Goal: Check status: Check status

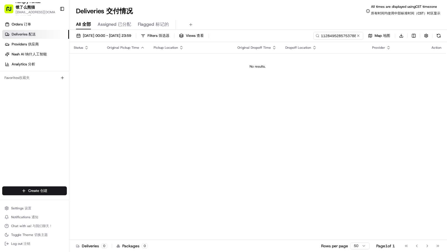
type input "1128495285753788131689"
drag, startPoint x: 245, startPoint y: 47, endPoint x: 230, endPoint y: 54, distance: 16.7
click at [230, 54] on td "No results." at bounding box center [257, 66] width 376 height 27
click at [102, 37] on span "[DATE] 00:00 - [DATE] 23:59 [DATE] 00:00 - [DATE] 23:59 17/08/202500:00-17/08/2…" at bounding box center [107, 35] width 48 height 5
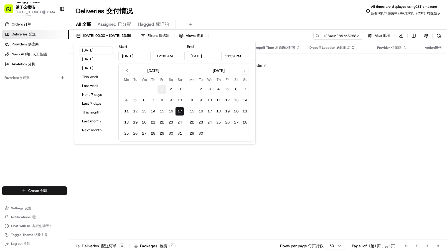
drag, startPoint x: 159, startPoint y: 92, endPoint x: 164, endPoint y: 102, distance: 10.9
click at [159, 92] on button "1" at bounding box center [161, 89] width 9 height 9
type input "[DATE]"
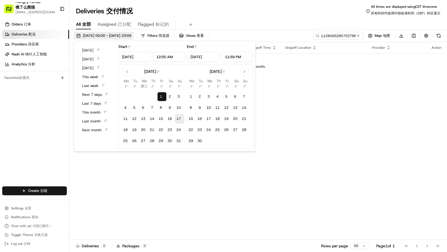
click at [131, 34] on span "[DATE] 00:00 - [DATE] 23:59" at bounding box center [107, 35] width 48 height 5
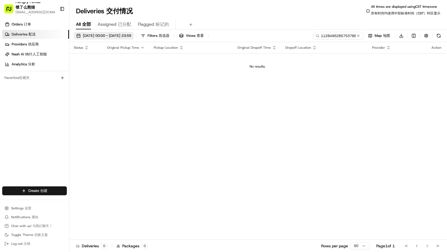
click at [147, 32] on div "[DATE] 00:00 - [DATE] 23:59 Filters Filters 筛选器 Views Views 查看 1128495285753788…" at bounding box center [258, 144] width 378 height 228
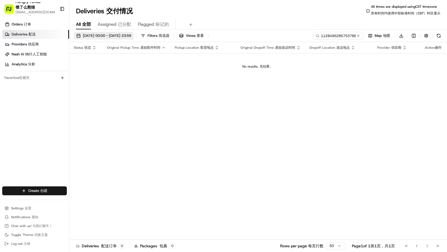
click at [131, 34] on span "[DATE] 00:00 - [DATE] 23:59" at bounding box center [107, 35] width 48 height 5
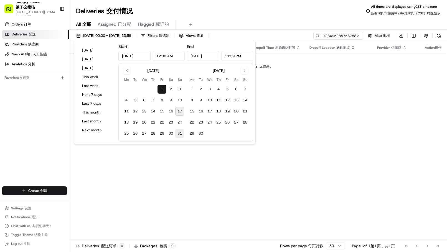
click at [181, 133] on button "31" at bounding box center [179, 133] width 9 height 9
type input "[DATE]"
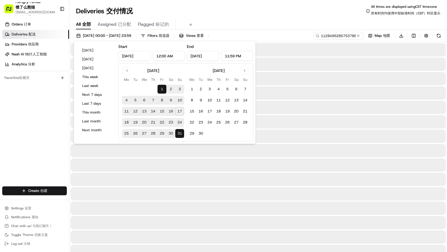
click at [287, 11] on div "Deliveries Deliveries 交付情况 All times are displayed using CST timezone All times…" at bounding box center [258, 10] width 378 height 13
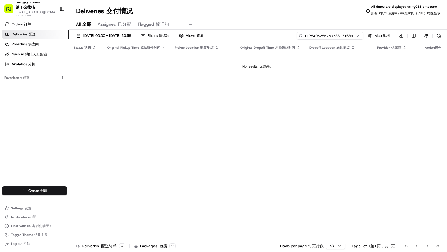
click at [331, 35] on input "1128495285753788131689" at bounding box center [330, 36] width 67 height 8
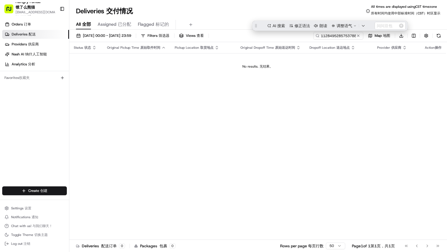
drag, startPoint x: 229, startPoint y: 118, endPoint x: 145, endPoint y: 2, distance: 142.4
click at [228, 118] on div "Status Status 状态 Original Pickup Time Original Pickup Time 原始取件时间 Pickup Locati…" at bounding box center [257, 143] width 376 height 202
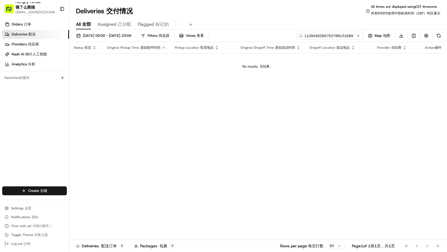
click at [332, 34] on input "1128495285753788131689" at bounding box center [330, 36] width 67 height 8
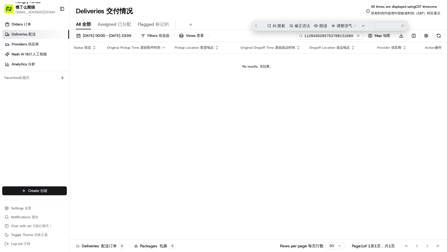
paste input "6893394015857759461191"
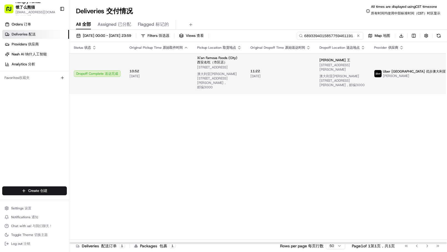
type input "6893394015857759461191"
click at [306, 72] on span "11:22 11:22" at bounding box center [280, 71] width 60 height 4
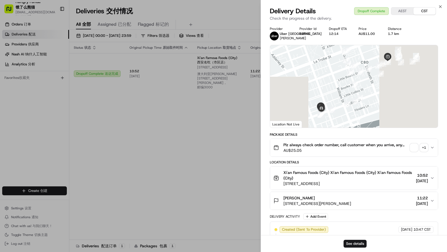
click at [414, 148] on span "button" at bounding box center [414, 148] width 8 height 8
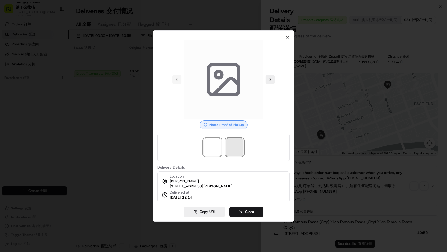
click at [231, 145] on span at bounding box center [235, 148] width 18 height 18
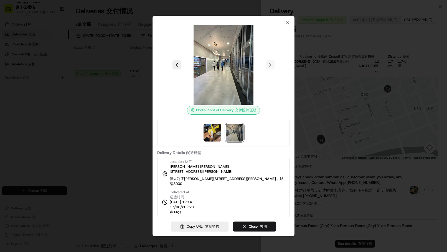
drag, startPoint x: 80, startPoint y: 145, endPoint x: 157, endPoint y: 134, distance: 77.8
click at [80, 145] on div at bounding box center [223, 126] width 447 height 252
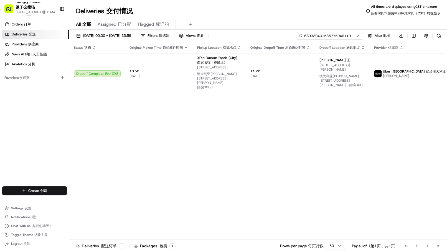
click at [334, 34] on input "6893394015857759461191" at bounding box center [330, 36] width 67 height 8
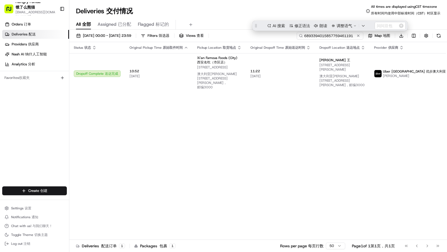
paste input "222440805555674450539"
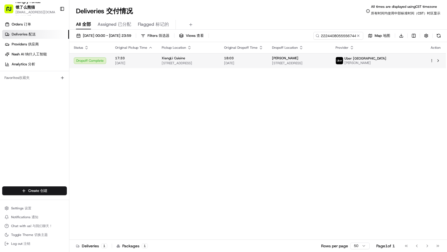
click at [220, 53] on td "XiangLi Cuisine [STREET_ADDRESS]" at bounding box center [188, 60] width 62 height 15
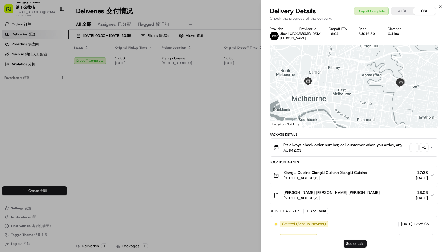
click at [413, 146] on span "button" at bounding box center [414, 148] width 8 height 8
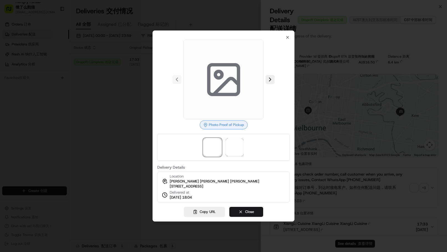
click at [244, 146] on div at bounding box center [223, 147] width 133 height 27
click at [241, 153] on span at bounding box center [235, 148] width 18 height 18
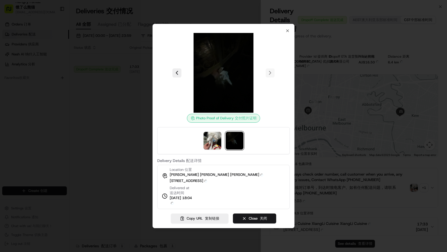
click at [269, 147] on div at bounding box center [223, 140] width 133 height 27
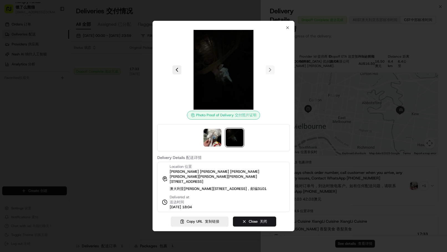
drag, startPoint x: 104, startPoint y: 134, endPoint x: 109, endPoint y: 132, distance: 4.9
click at [104, 134] on div at bounding box center [223, 126] width 447 height 252
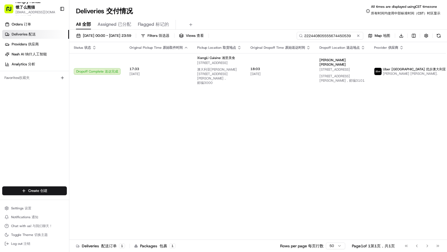
click at [335, 35] on input "222440805555674450539" at bounding box center [330, 36] width 67 height 8
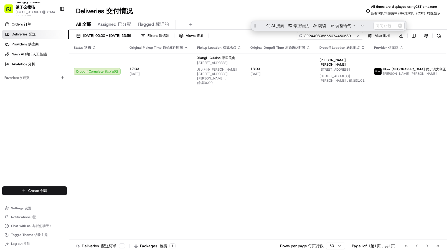
paste input "841542220575772292448"
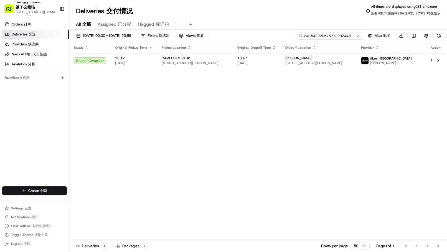
type input "841542220575772292448"
click at [276, 57] on span "16:47" at bounding box center [256, 58] width 39 height 4
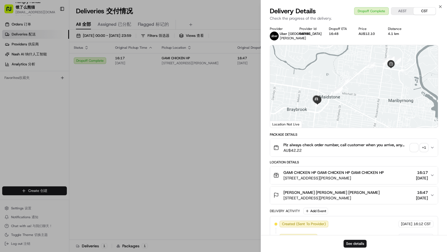
click at [411, 149] on span "button" at bounding box center [414, 148] width 8 height 8
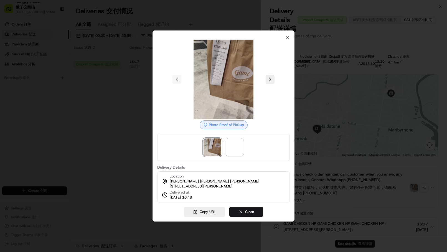
drag, startPoint x: 249, startPoint y: 147, endPoint x: 245, endPoint y: 145, distance: 4.7
click at [248, 147] on div at bounding box center [223, 147] width 133 height 27
click at [243, 145] on div at bounding box center [223, 147] width 133 height 27
click at [234, 144] on img at bounding box center [235, 148] width 18 height 18
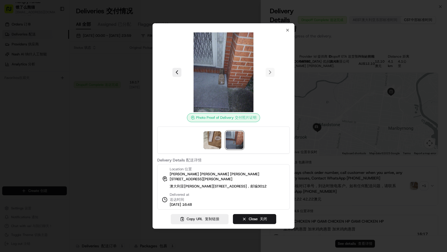
click at [125, 128] on div at bounding box center [223, 126] width 447 height 252
